Goal: Information Seeking & Learning: Learn about a topic

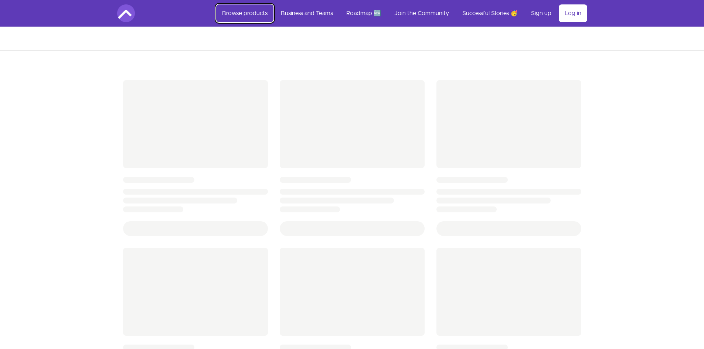
click at [241, 14] on link "Browse products" at bounding box center [244, 13] width 57 height 18
click at [126, 15] on img at bounding box center [126, 13] width 18 height 18
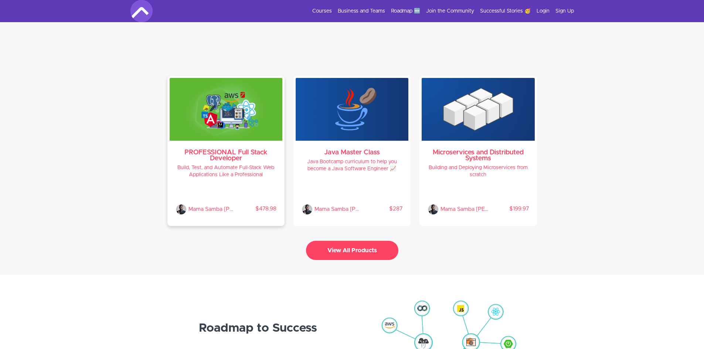
scroll to position [1553, 0]
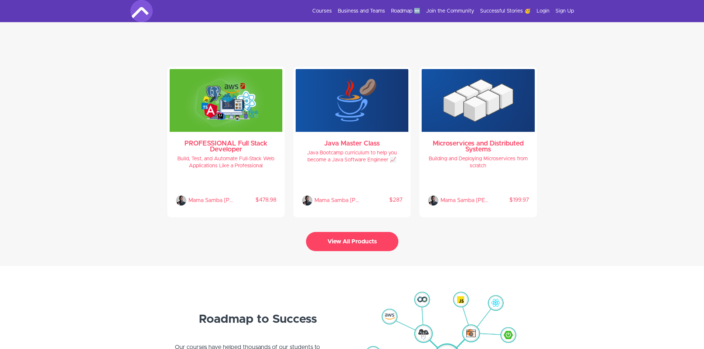
click at [337, 234] on button "View All Products" at bounding box center [352, 241] width 92 height 19
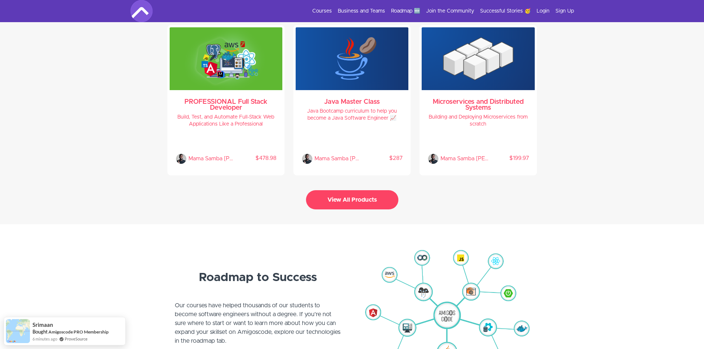
scroll to position [1738, 0]
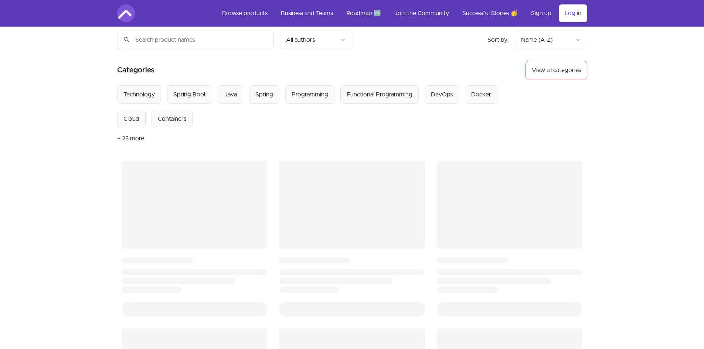
scroll to position [148, 0]
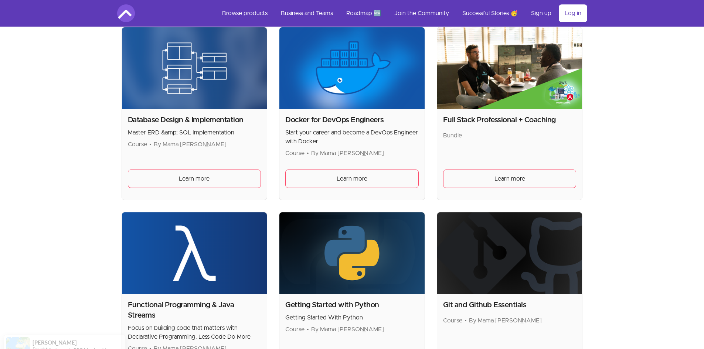
scroll to position [296, 0]
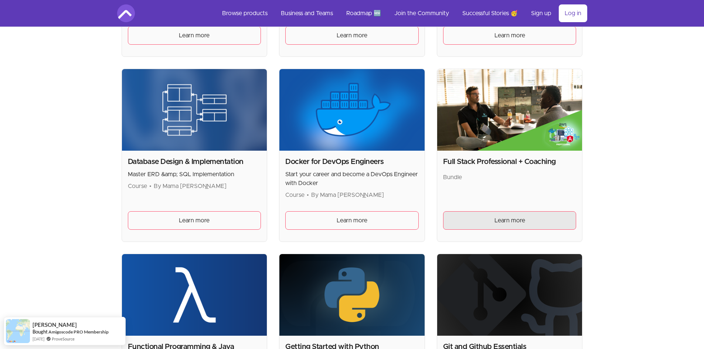
click at [511, 218] on span "Learn more" at bounding box center [510, 220] width 31 height 9
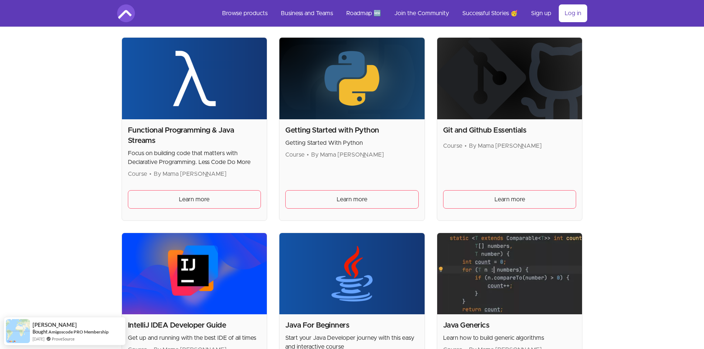
scroll to position [518, 0]
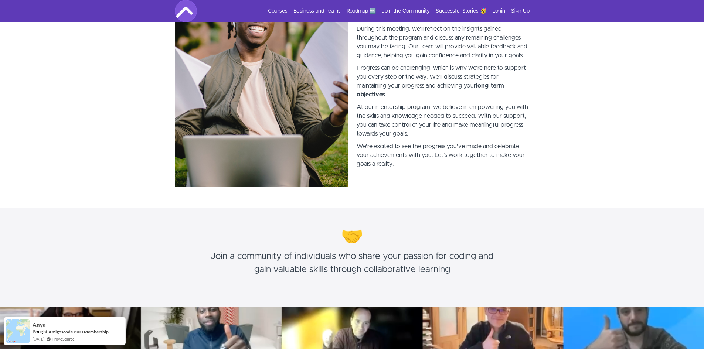
scroll to position [2626, 0]
